Goal: Find specific page/section: Find specific page/section

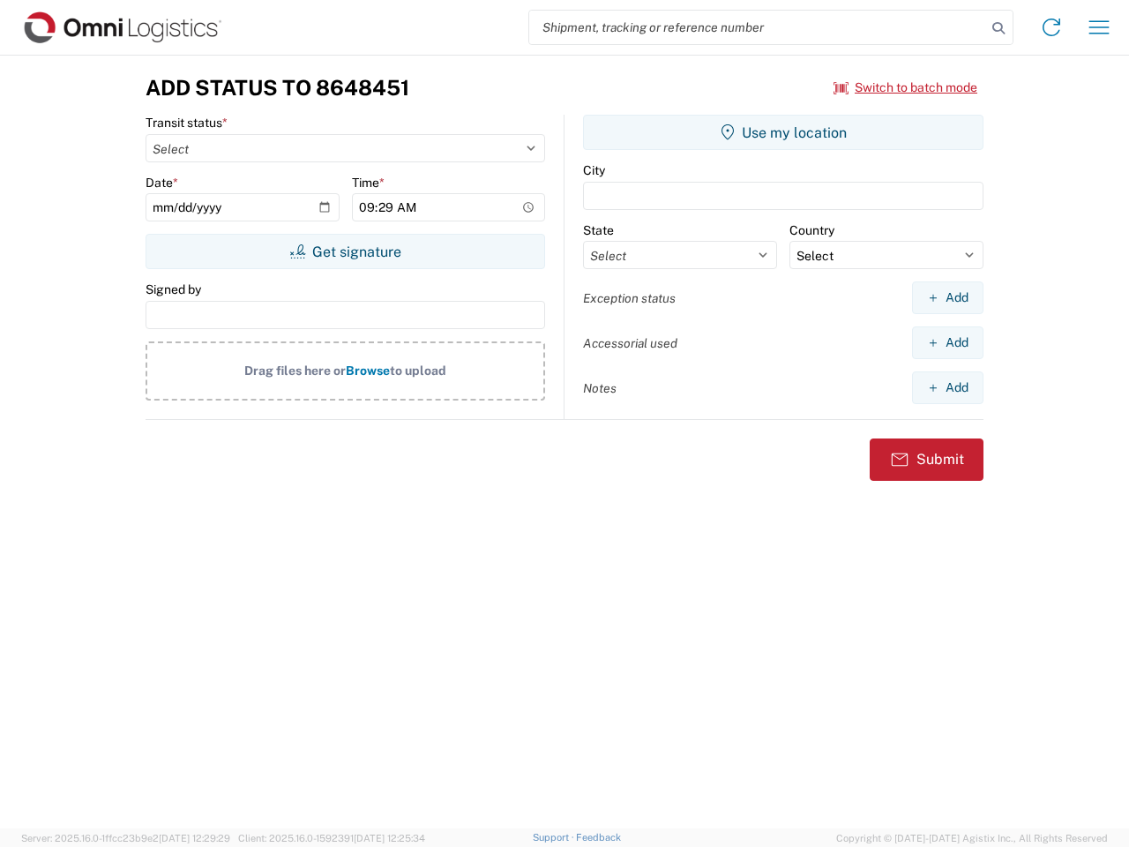
click at [758, 27] on input "search" at bounding box center [757, 28] width 457 height 34
click at [999, 28] on icon at bounding box center [998, 28] width 25 height 25
click at [1052, 27] on icon at bounding box center [1052, 27] width 28 height 28
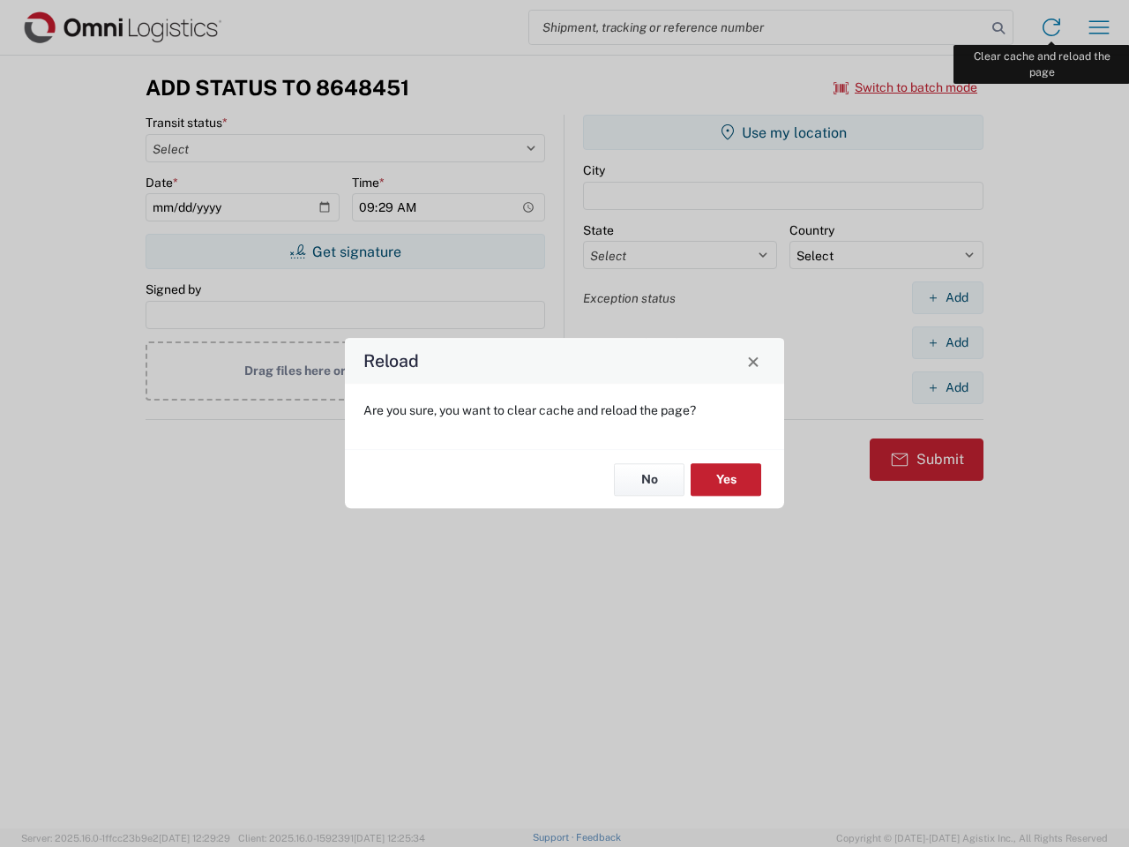
click at [1099, 27] on div "Reload Are you sure, you want to clear cache and reload the page? No Yes" at bounding box center [564, 423] width 1129 height 847
click at [906, 87] on div "Reload Are you sure, you want to clear cache and reload the page? No Yes" at bounding box center [564, 423] width 1129 height 847
click at [345, 251] on div "Reload Are you sure, you want to clear cache and reload the page? No Yes" at bounding box center [564, 423] width 1129 height 847
click at [783, 132] on div "Reload Are you sure, you want to clear cache and reload the page? No Yes" at bounding box center [564, 423] width 1129 height 847
click at [948, 297] on div "Reload Are you sure, you want to clear cache and reload the page? No Yes" at bounding box center [564, 423] width 1129 height 847
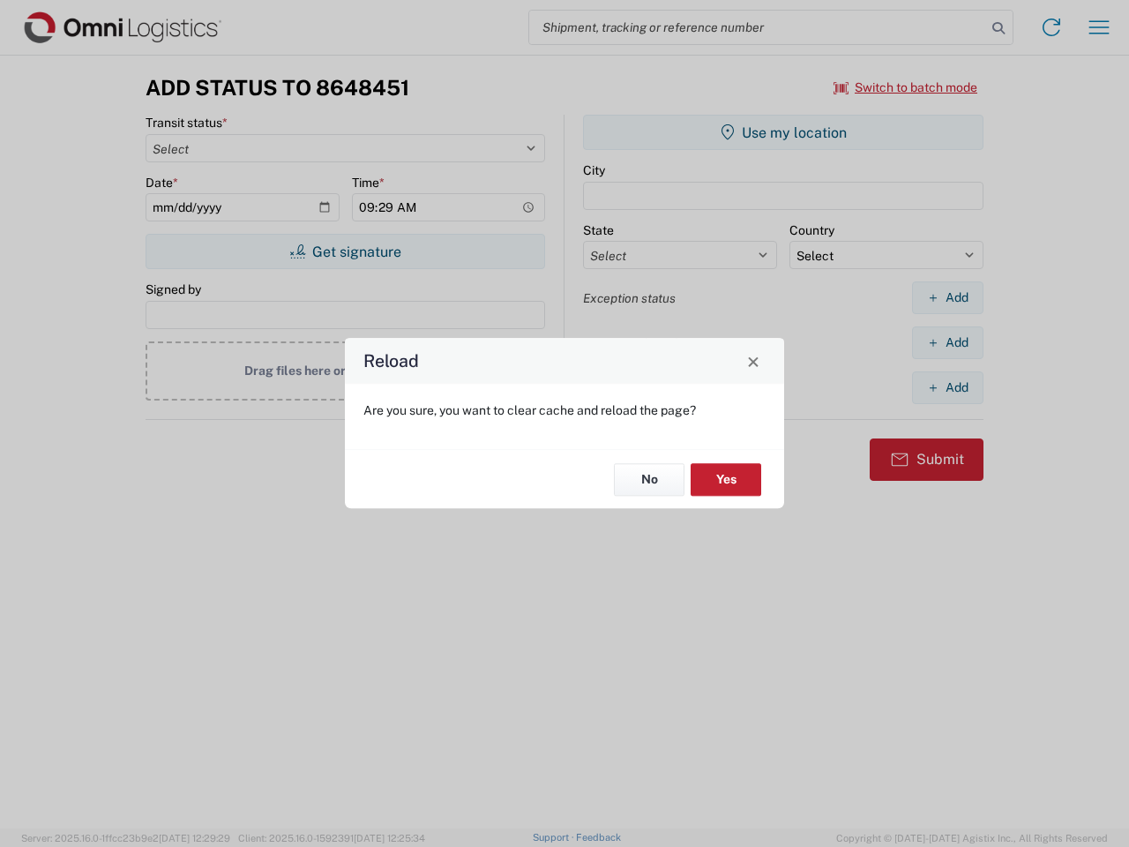
click at [948, 342] on div "Reload Are you sure, you want to clear cache and reload the page? No Yes" at bounding box center [564, 423] width 1129 height 847
click at [948, 387] on div "Reload Are you sure, you want to clear cache and reload the page? No Yes" at bounding box center [564, 423] width 1129 height 847
